Goal: Task Accomplishment & Management: Complete application form

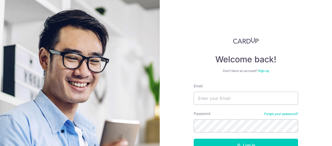
click at [249, 92] on input "Email" at bounding box center [246, 98] width 105 height 13
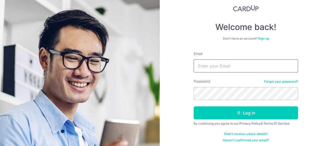
type input "[EMAIL_ADDRESS][DOMAIN_NAME]"
click at [194, 107] on button "Log in" at bounding box center [246, 113] width 105 height 13
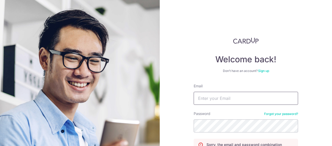
click at [250, 93] on input "Email" at bounding box center [246, 98] width 105 height 13
type input "[EMAIL_ADDRESS][DOMAIN_NAME]"
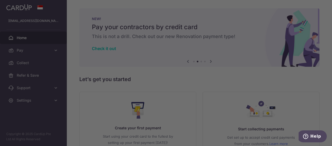
click at [265, 119] on div at bounding box center [168, 74] width 336 height 148
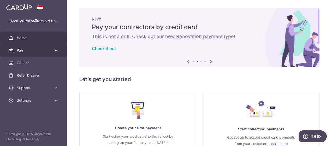
click at [26, 52] on span "Pay" at bounding box center [34, 50] width 35 height 5
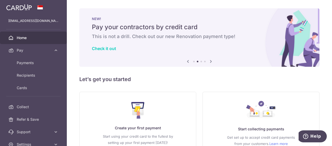
scroll to position [35, 0]
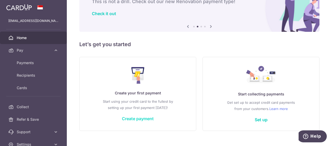
click at [144, 120] on link "Create payment" at bounding box center [138, 118] width 32 height 5
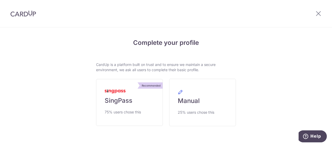
click at [144, 120] on link "Recommended SingPass 75% users chose this" at bounding box center [129, 102] width 67 height 47
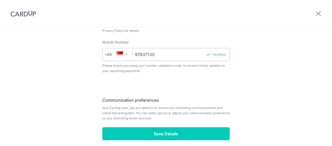
scroll to position [240, 0]
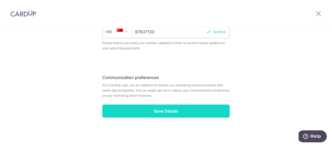
click at [171, 105] on input "Save Details" at bounding box center [166, 111] width 128 height 13
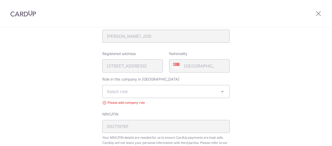
scroll to position [107, 0]
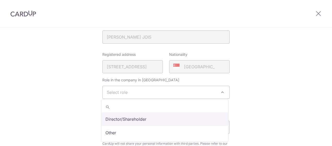
click at [163, 95] on span "Select role" at bounding box center [166, 92] width 127 height 13
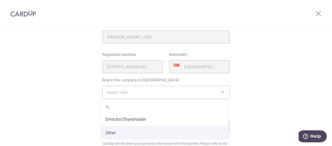
select select "other"
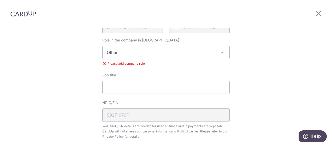
scroll to position [147, 0]
click at [124, 85] on input "Job title" at bounding box center [166, 87] width 128 height 13
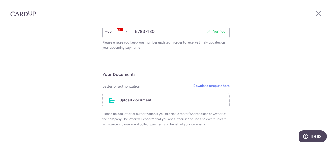
scroll to position [308, 0]
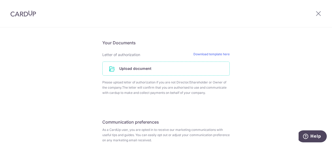
type input "Accountant"
click at [153, 67] on input "file" at bounding box center [166, 69] width 127 height 14
click at [137, 68] on input "file" at bounding box center [166, 69] width 127 height 14
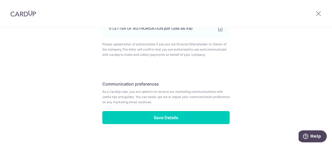
scroll to position [372, 0]
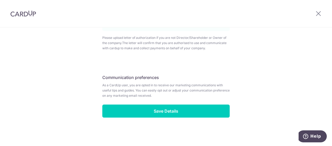
click at [208, 104] on fieldset "Communication preferences As a CardUp user, you are opted in to receive our mar…" at bounding box center [166, 88] width 128 height 33
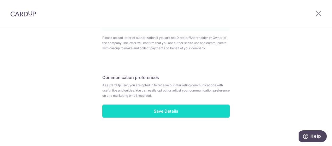
click at [212, 112] on input "Save Details" at bounding box center [166, 111] width 128 height 13
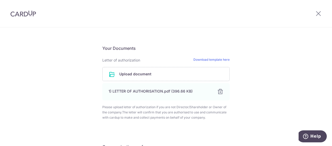
scroll to position [302, 0]
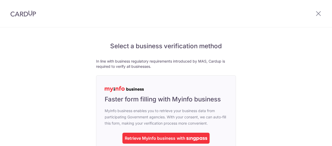
scroll to position [45, 0]
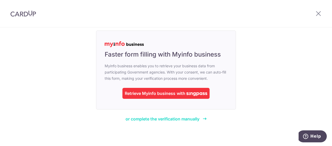
click at [186, 119] on span "or complete the verification manually" at bounding box center [163, 119] width 74 height 5
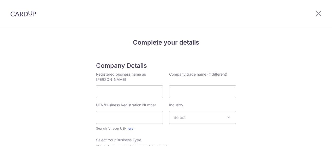
scroll to position [21, 0]
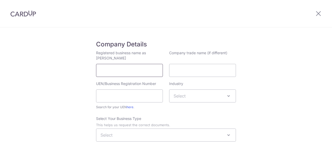
click at [118, 72] on input "Registered business name as [PERSON_NAME]" at bounding box center [129, 70] width 67 height 13
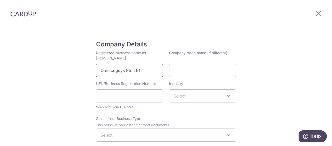
type input "Omniceguys Pte Ltd"
click at [134, 91] on input "UEN/Business Registration Number" at bounding box center [129, 96] width 67 height 13
type input "202132775E"
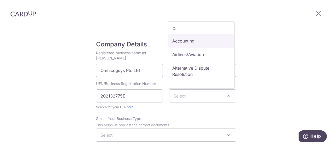
click at [185, 92] on span "Select" at bounding box center [203, 96] width 66 height 13
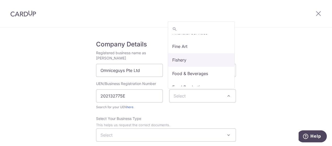
scroll to position [625, 0]
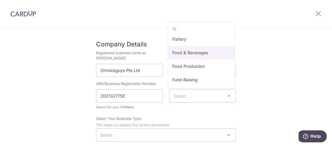
select select "37"
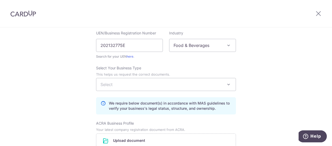
scroll to position [72, 0]
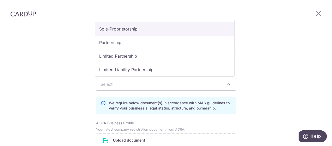
click at [176, 84] on span "Select" at bounding box center [166, 84] width 140 height 13
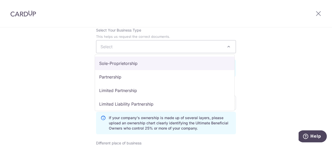
click at [147, 45] on span "Select" at bounding box center [166, 47] width 140 height 13
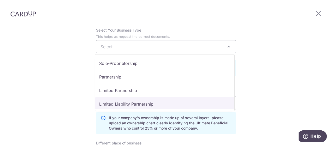
scroll to position [34, 0]
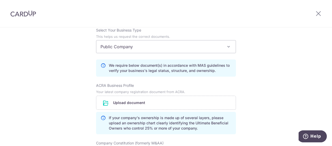
click at [144, 44] on span "Public Company" at bounding box center [166, 47] width 140 height 13
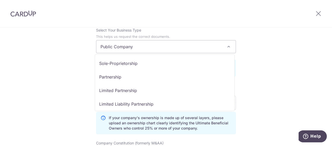
scroll to position [43, 0]
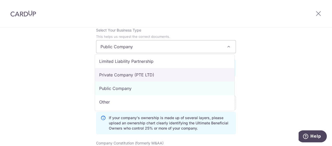
select select "Private Company (PTE LTD)"
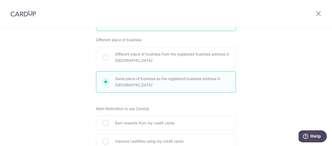
scroll to position [416, 0]
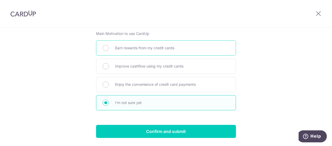
click at [122, 46] on span "Earn rewards from my credit cards" at bounding box center [172, 48] width 114 height 6
click at [109, 46] on input "Earn rewards from my credit cards" at bounding box center [106, 48] width 6 height 6
radio input "true"
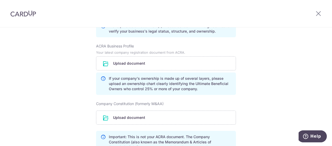
scroll to position [131, 0]
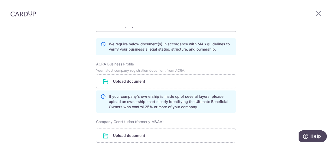
click at [164, 73] on div "ACRA Business Profile Your latest company registration document from ACRA. Uplo…" at bounding box center [166, 87] width 140 height 51
click at [169, 80] on input "file" at bounding box center [166, 82] width 140 height 14
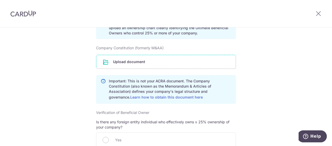
scroll to position [226, 0]
click at [147, 62] on input "file" at bounding box center [166, 62] width 140 height 14
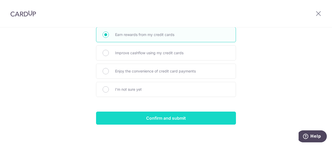
click at [208, 112] on input "Confirm and submit" at bounding box center [166, 118] width 140 height 13
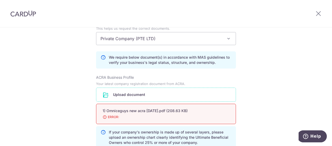
scroll to position [133, 0]
